Goal: Information Seeking & Learning: Learn about a topic

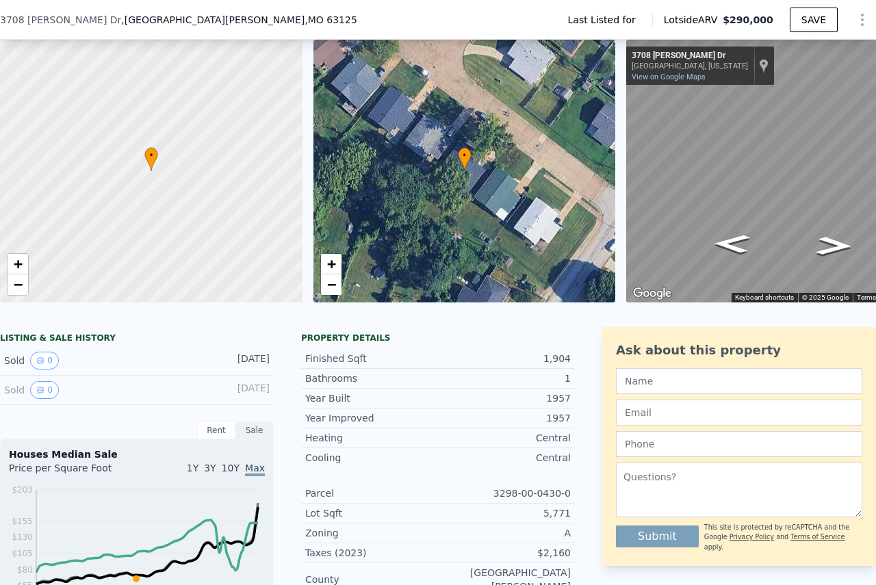
scroll to position [132, 0]
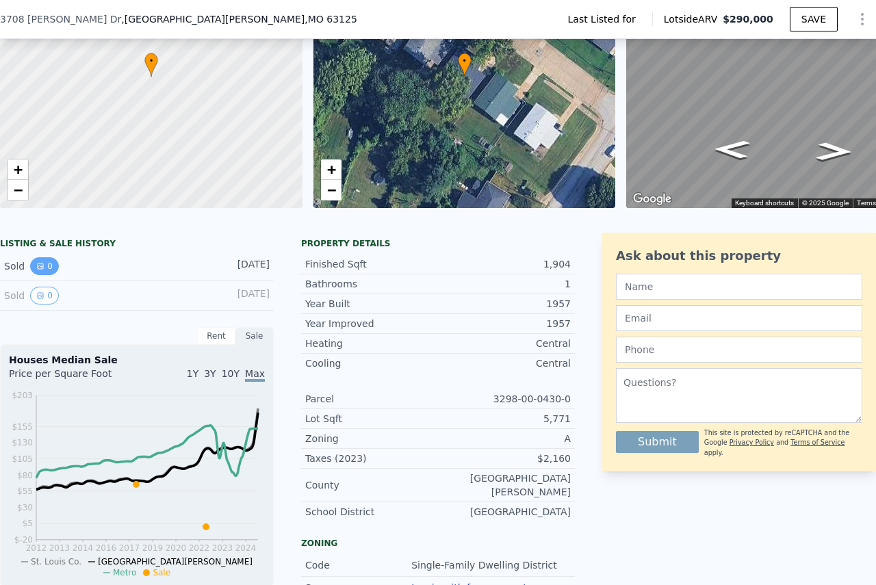
click at [38, 270] on icon "View historical data" at bounding box center [40, 266] width 8 height 8
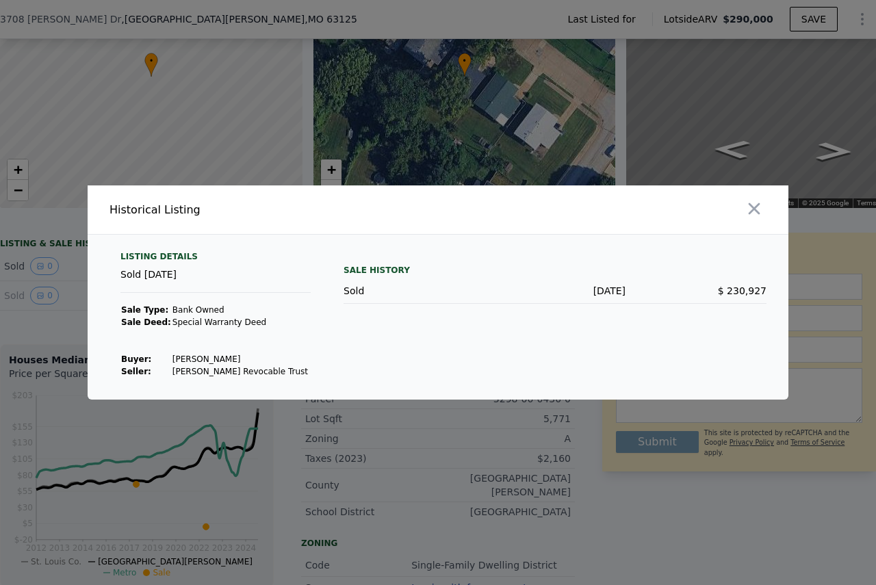
click at [18, 308] on div at bounding box center [438, 292] width 876 height 585
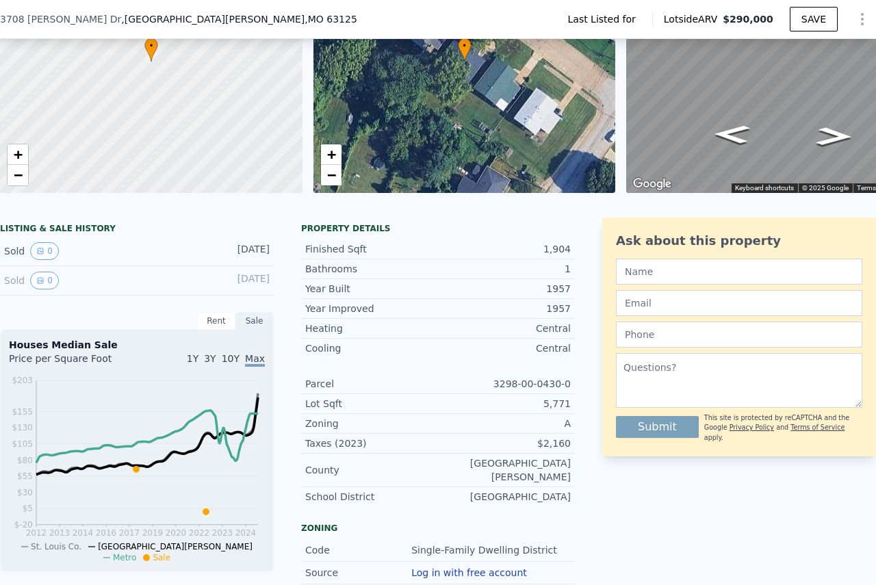
scroll to position [5, 0]
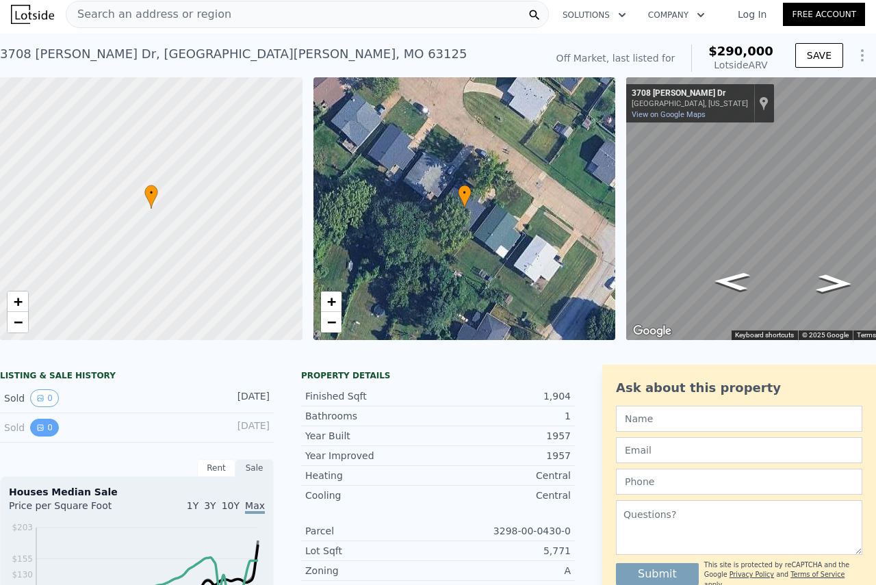
click at [37, 432] on icon "View historical data" at bounding box center [40, 427] width 8 height 8
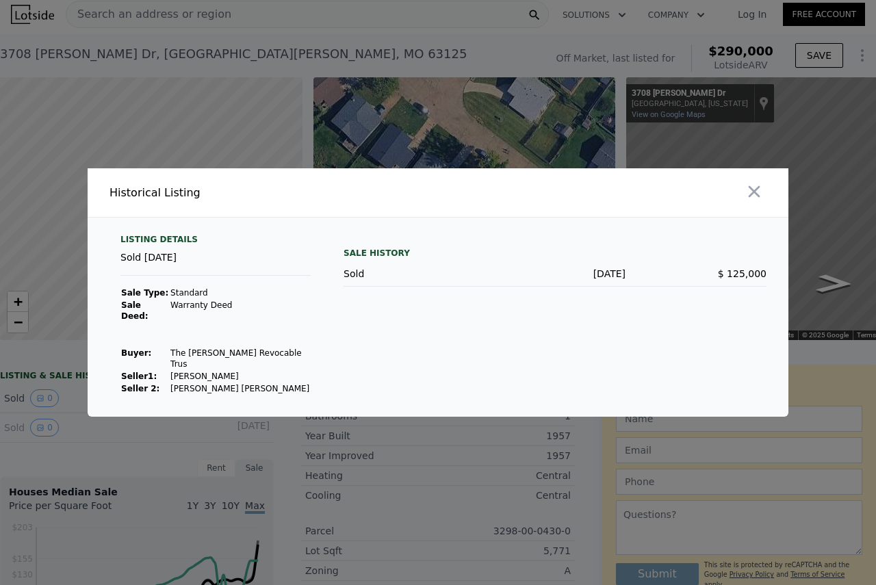
click at [497, 274] on div "[DATE]" at bounding box center [554, 274] width 141 height 14
click at [0, 403] on div at bounding box center [438, 292] width 876 height 585
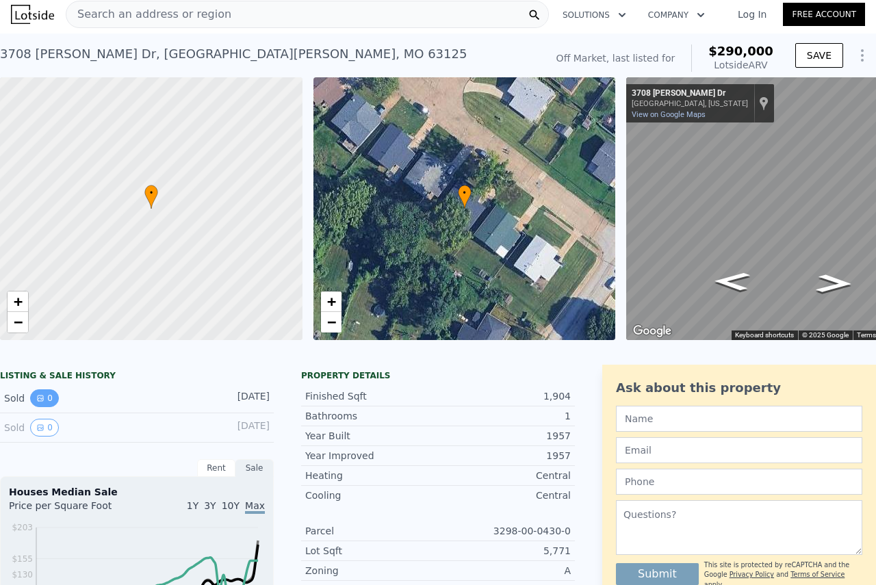
click at [44, 407] on button "0" at bounding box center [44, 398] width 29 height 18
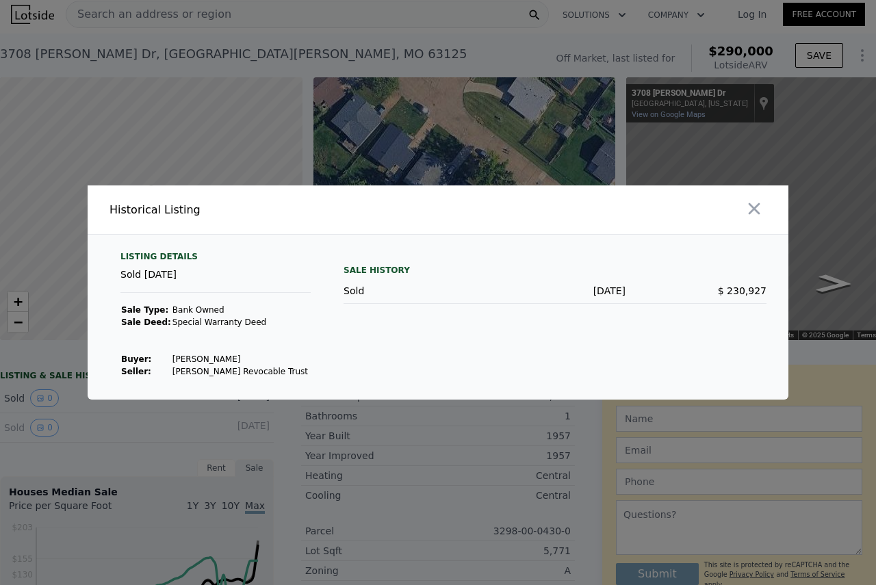
click at [178, 346] on td at bounding box center [240, 347] width 137 height 12
click at [49, 371] on div at bounding box center [438, 292] width 876 height 585
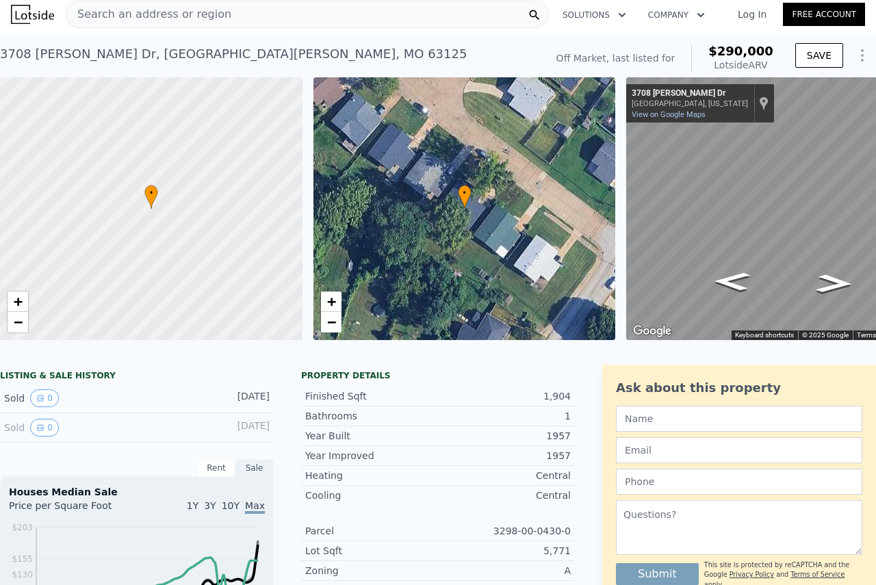
click at [412, 27] on div "Search an address or region" at bounding box center [307, 14] width 483 height 27
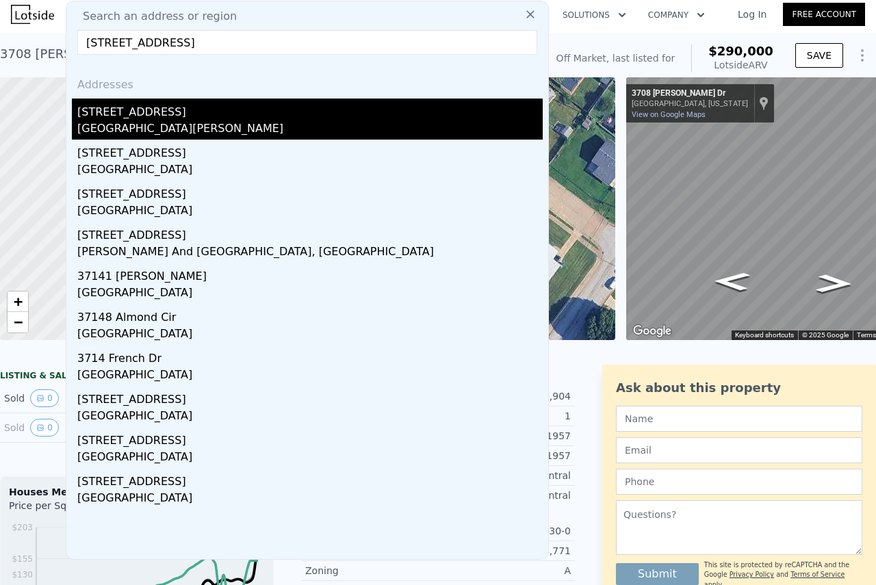
type input "[STREET_ADDRESS]"
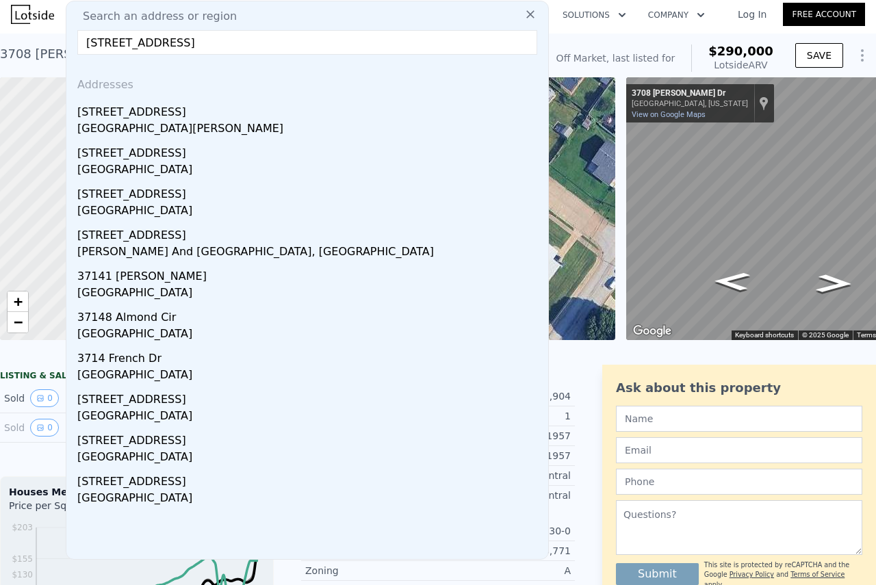
click at [146, 129] on div "[GEOGRAPHIC_DATA][PERSON_NAME]" at bounding box center [309, 129] width 465 height 19
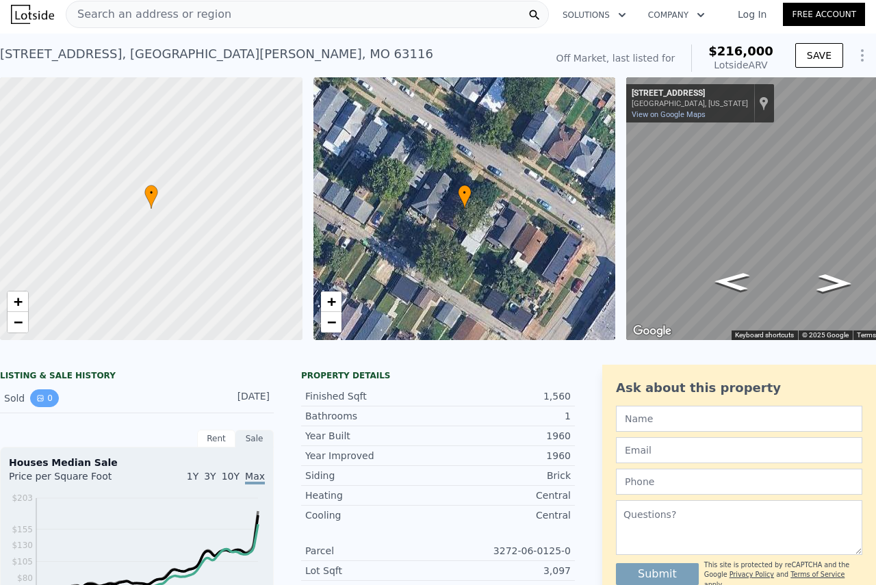
click at [30, 407] on button "0" at bounding box center [44, 398] width 29 height 18
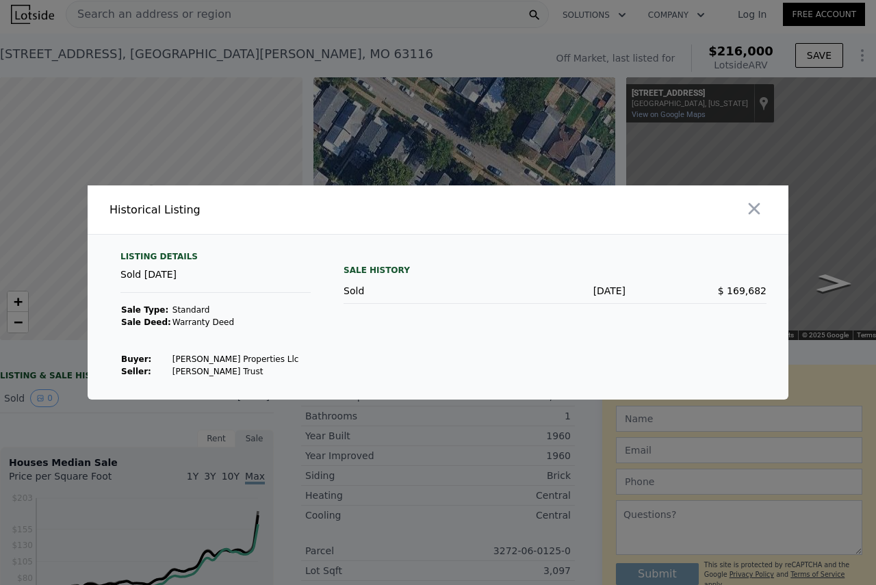
click at [411, 468] on div at bounding box center [438, 292] width 876 height 585
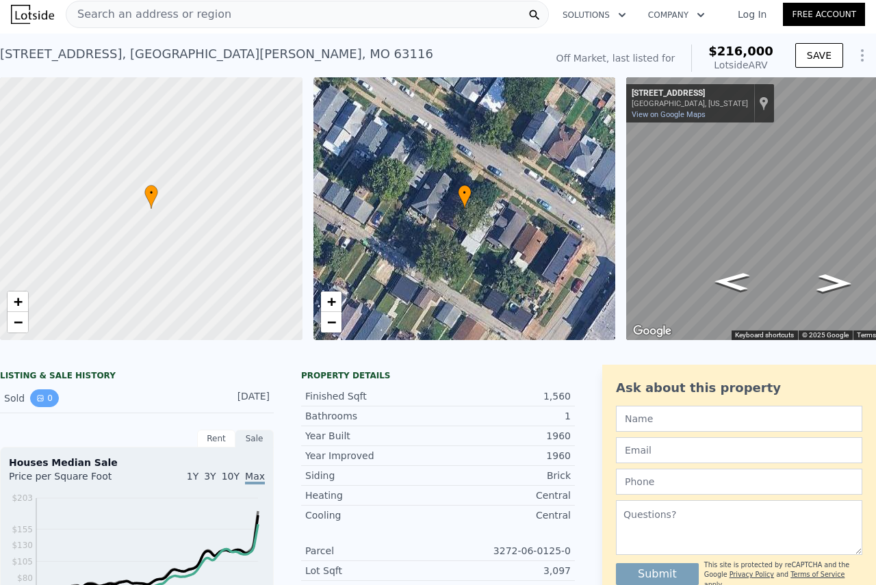
click at [40, 402] on icon "View historical data" at bounding box center [40, 398] width 8 height 8
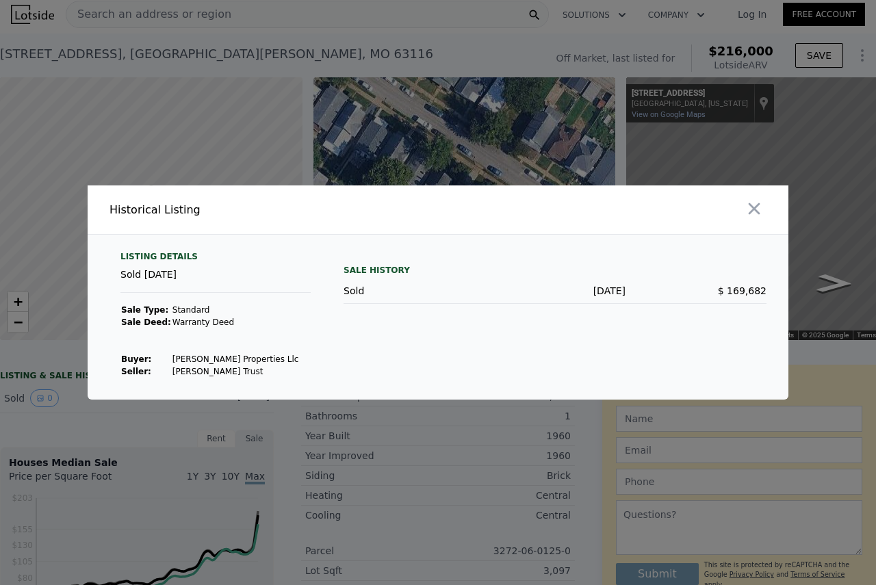
click at [440, 475] on div at bounding box center [438, 292] width 876 height 585
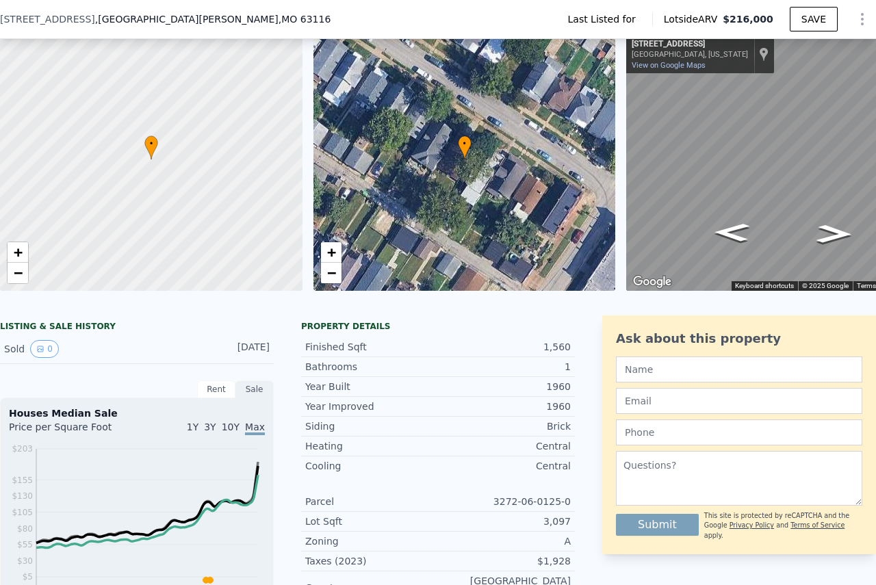
scroll to position [137, 0]
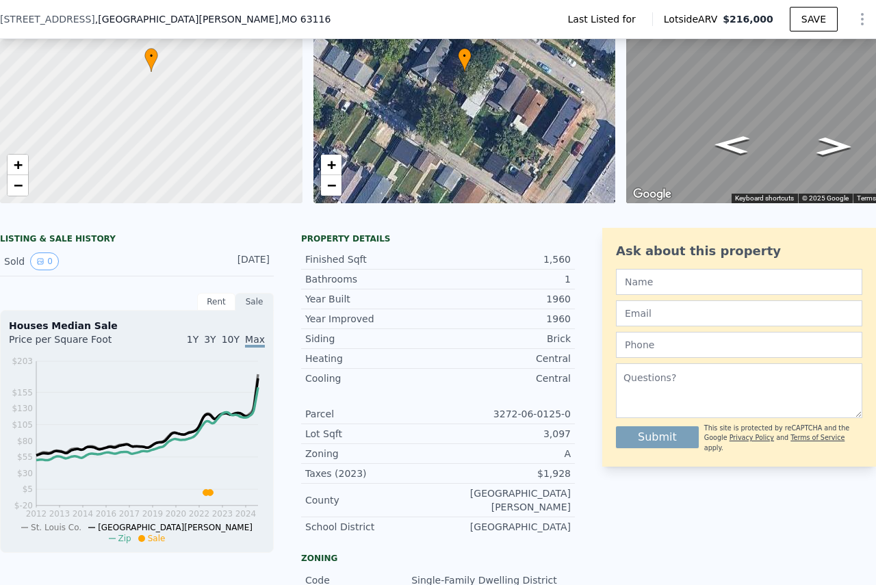
type input "2.5"
type input "1364"
type input "2523"
type input "10018.800000000001"
checkbox input "false"
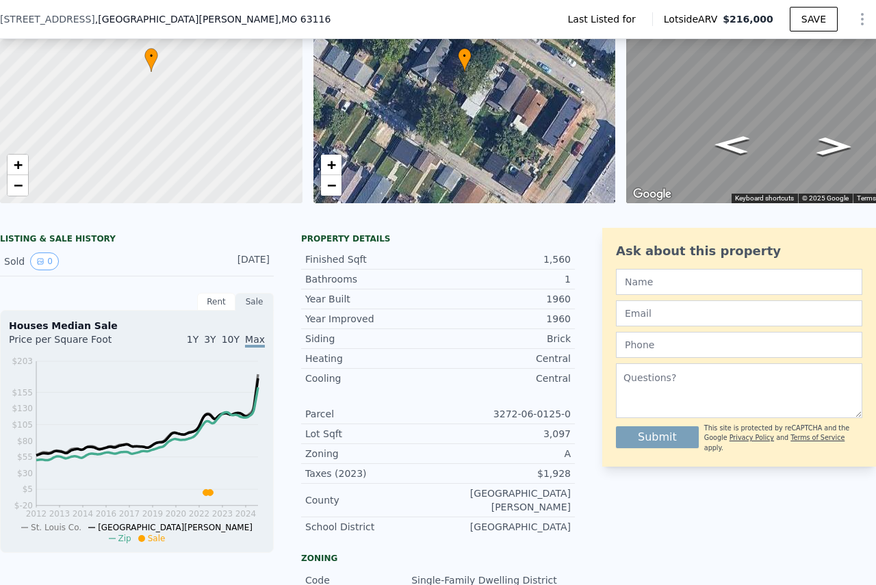
type input "$ 290,000"
type input "$ 29,000"
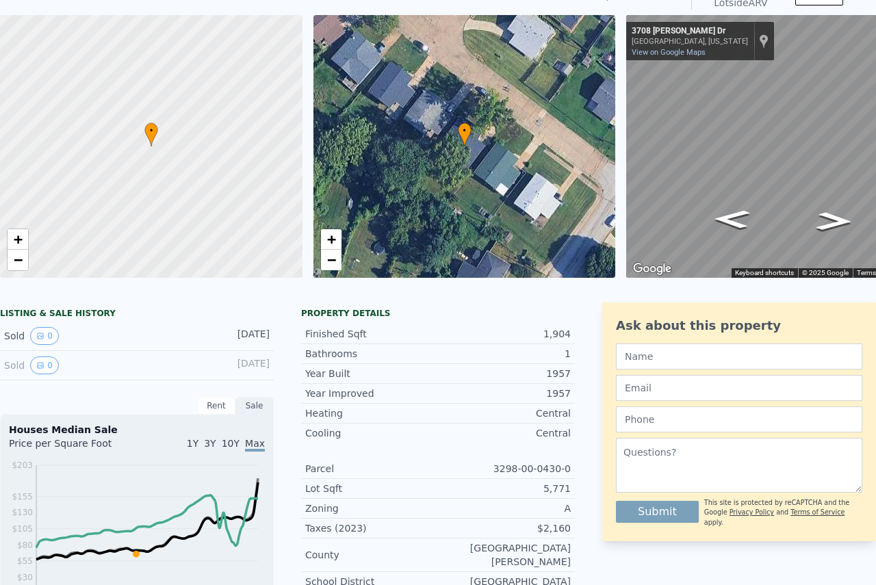
scroll to position [5, 0]
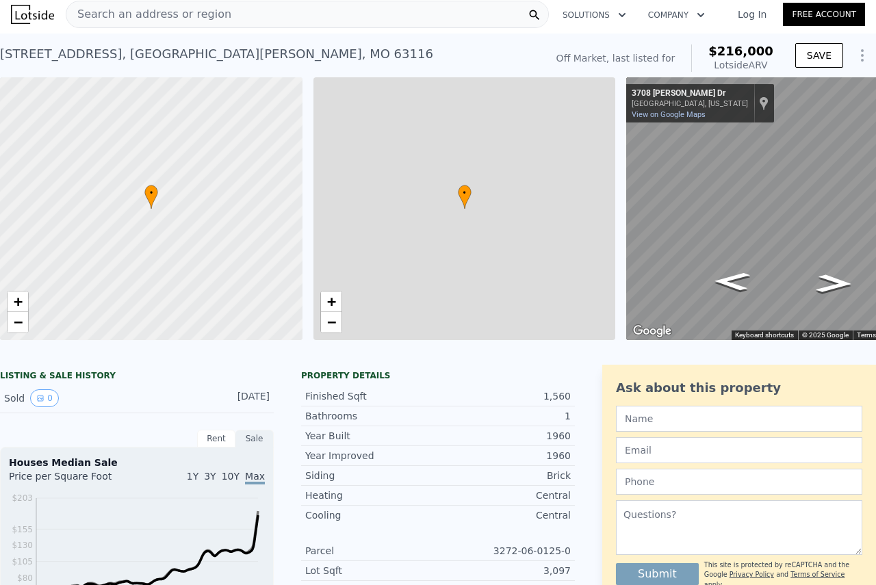
type input "2"
type input "1170"
type input "1872"
type input "5445"
checkbox input "true"
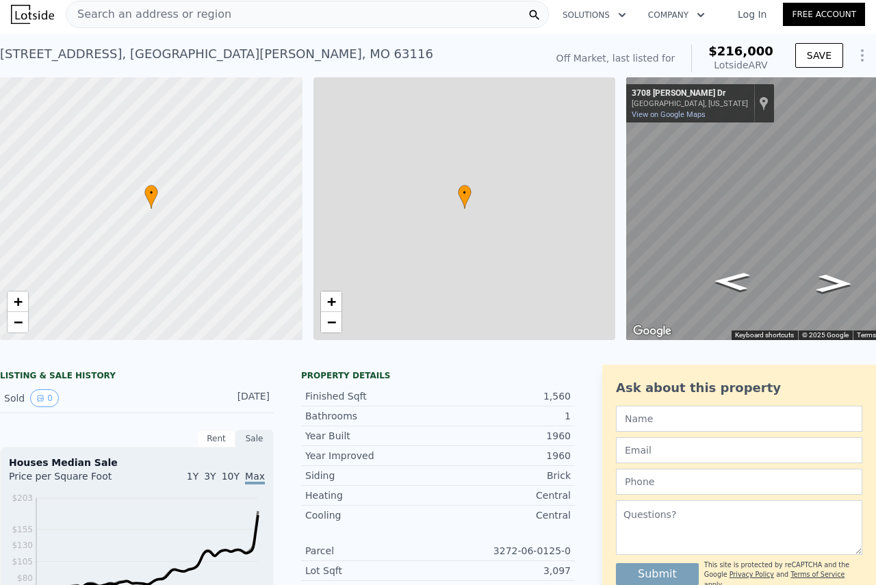
type input "$ 216,000"
type input "$ 30,002"
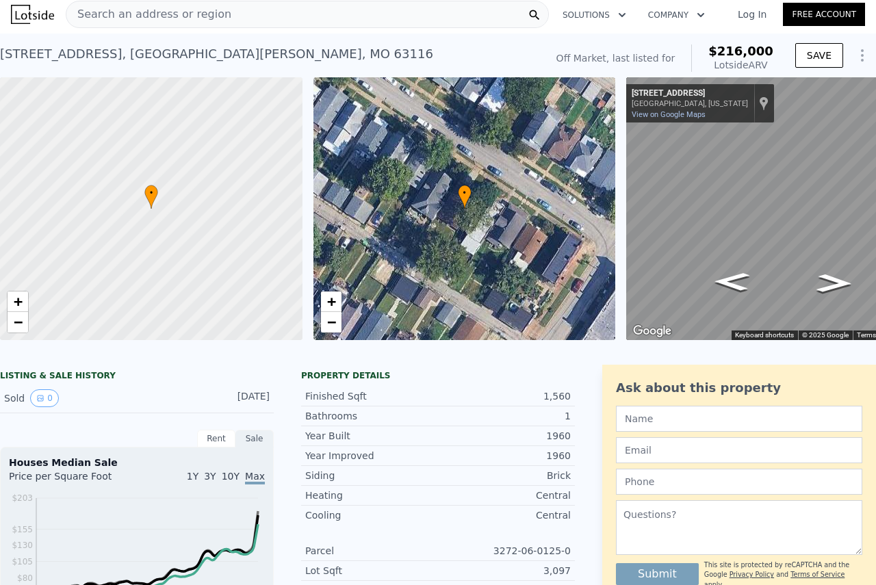
type input "2.5"
type input "1364"
type input "2523"
type input "10018.800000000001"
checkbox input "false"
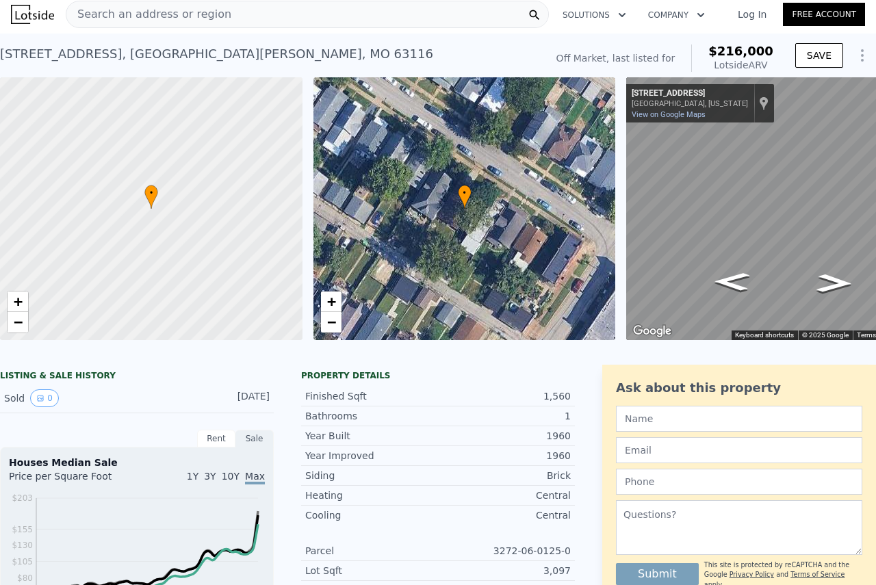
type input "$ 290,000"
type input "$ 29,000"
